Goal: Communication & Community: Ask a question

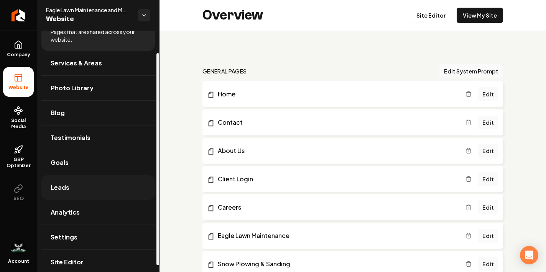
click at [84, 187] on link "Leads" at bounding box center [97, 187] width 113 height 25
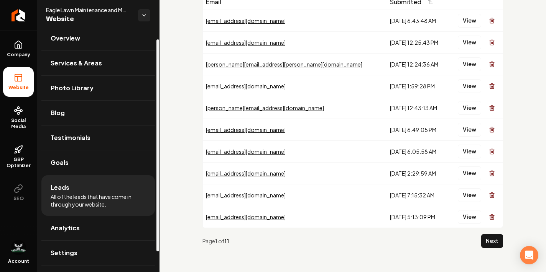
scroll to position [33, 0]
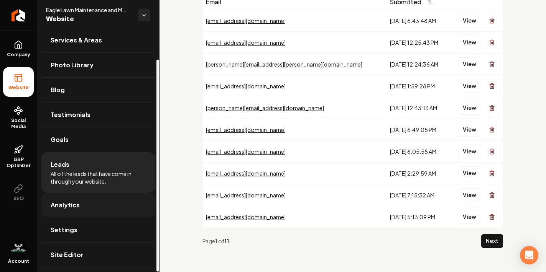
click at [90, 208] on link "Analytics" at bounding box center [97, 205] width 113 height 25
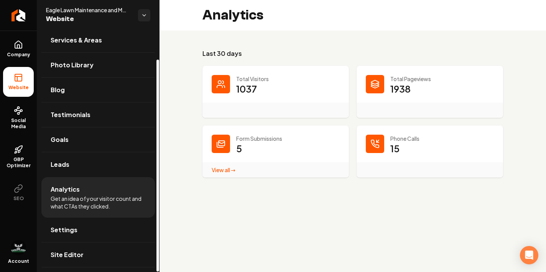
click at [217, 172] on link "View all → Form Submissions stats" at bounding box center [224, 170] width 24 height 7
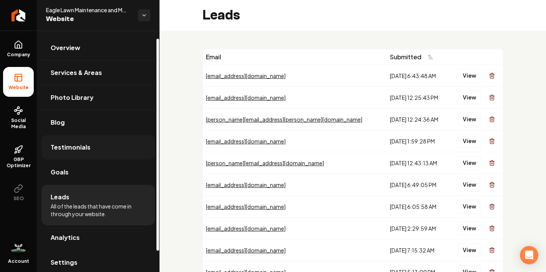
scroll to position [33, 0]
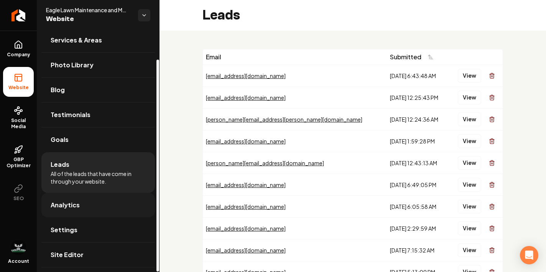
click at [94, 213] on link "Analytics" at bounding box center [97, 205] width 113 height 25
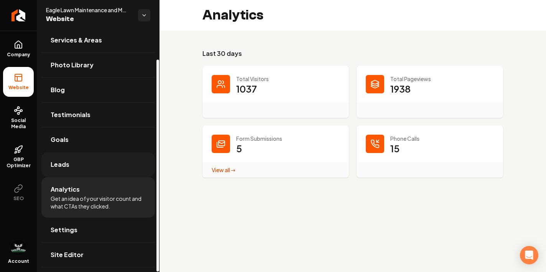
click at [101, 169] on link "Leads" at bounding box center [97, 165] width 113 height 25
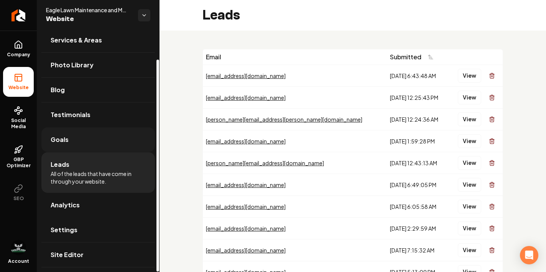
click at [102, 143] on link "Goals" at bounding box center [97, 140] width 113 height 25
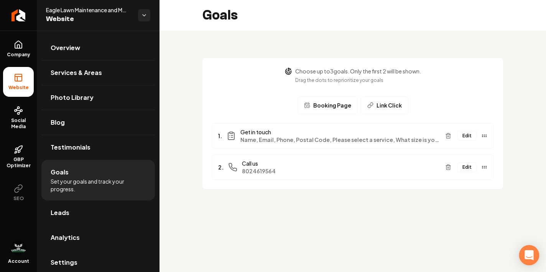
click at [532, 254] on icon "Open Intercom Messenger" at bounding box center [528, 256] width 9 height 10
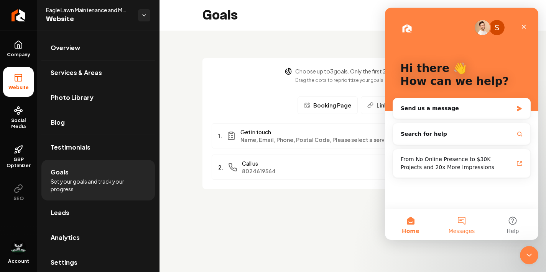
click at [461, 219] on button "Messages" at bounding box center [461, 225] width 51 height 31
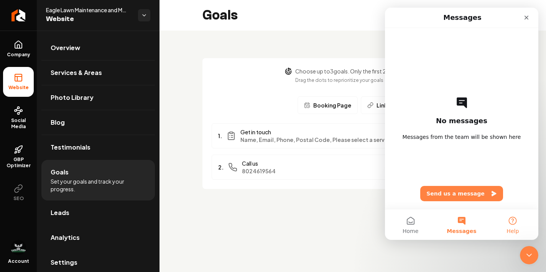
click at [514, 226] on button "Help" at bounding box center [512, 225] width 51 height 31
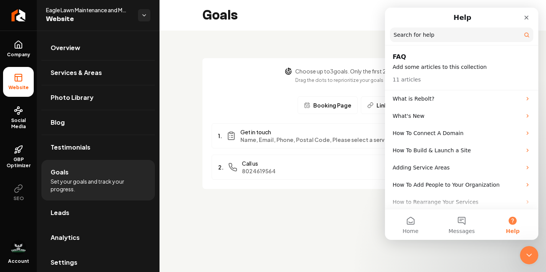
click at [424, 35] on input "Search for help" at bounding box center [461, 35] width 143 height 15
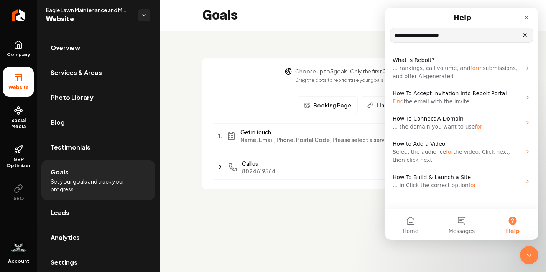
click at [467, 34] on input "**********" at bounding box center [461, 35] width 143 height 15
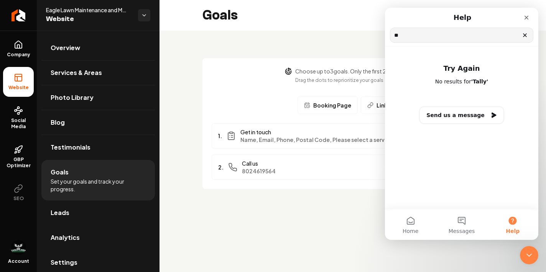
type input "*"
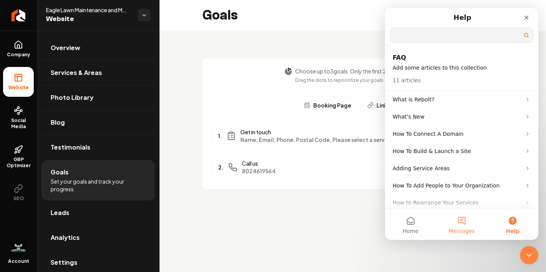
click at [456, 225] on button "Messages" at bounding box center [461, 225] width 51 height 31
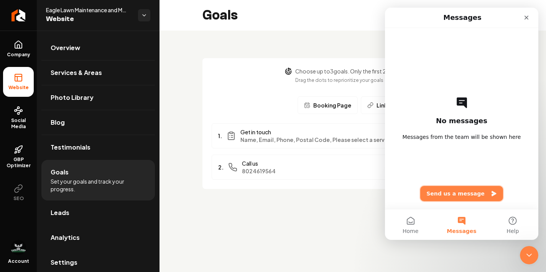
click at [460, 194] on button "Send us a message" at bounding box center [461, 193] width 83 height 15
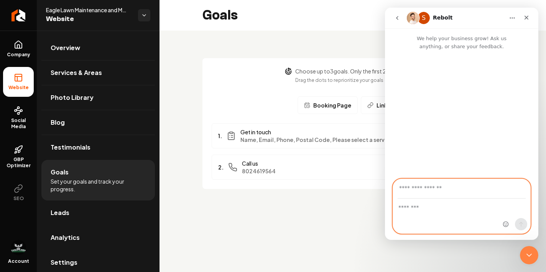
click at [416, 211] on textarea "Message…" at bounding box center [461, 205] width 137 height 13
type textarea "**********"
click at [447, 195] on input "Your email" at bounding box center [461, 189] width 128 height 20
type input "**********"
click at [520, 226] on icon "Send a message…" at bounding box center [521, 224] width 6 height 6
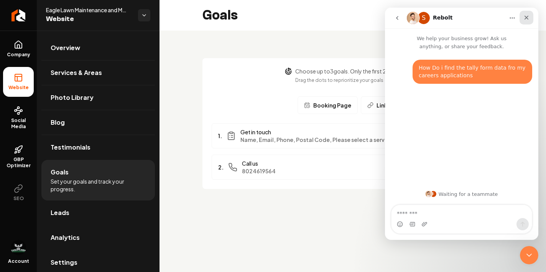
click at [529, 18] on div "Close" at bounding box center [526, 18] width 14 height 14
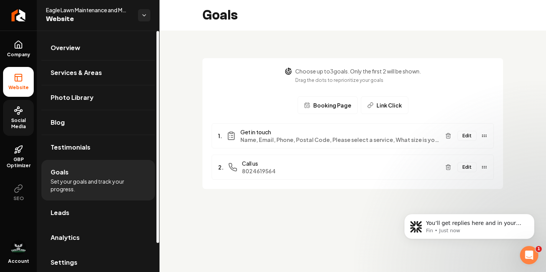
click at [17, 112] on icon at bounding box center [18, 110] width 9 height 9
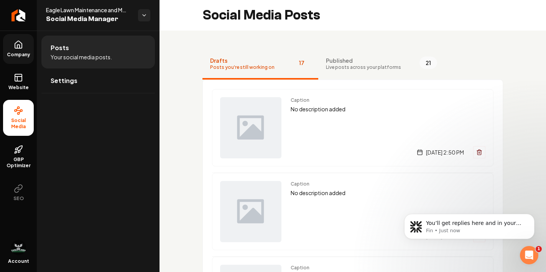
click at [13, 56] on span "Company" at bounding box center [19, 55] width 30 height 6
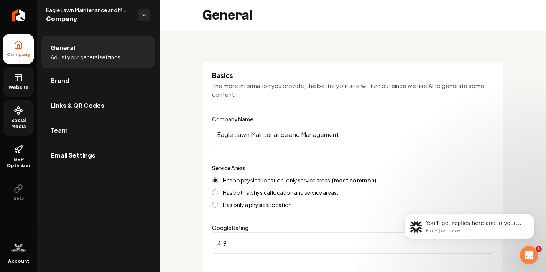
click at [20, 83] on link "Website" at bounding box center [18, 82] width 31 height 30
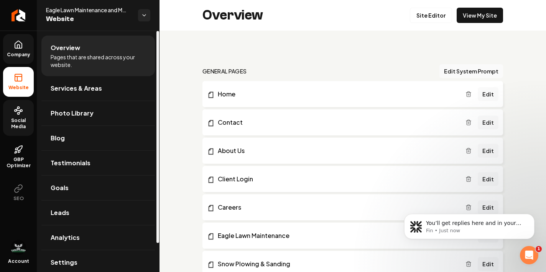
click at [86, 61] on span "Pages that are shared across your website." at bounding box center [98, 60] width 95 height 15
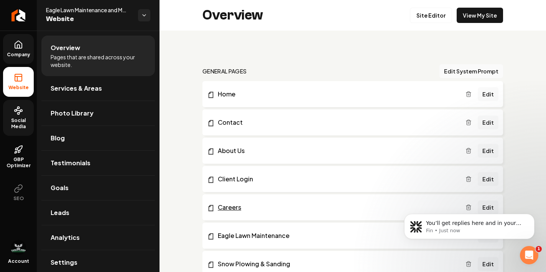
click at [230, 211] on link "Careers" at bounding box center [336, 207] width 258 height 9
